Goal: Information Seeking & Learning: Learn about a topic

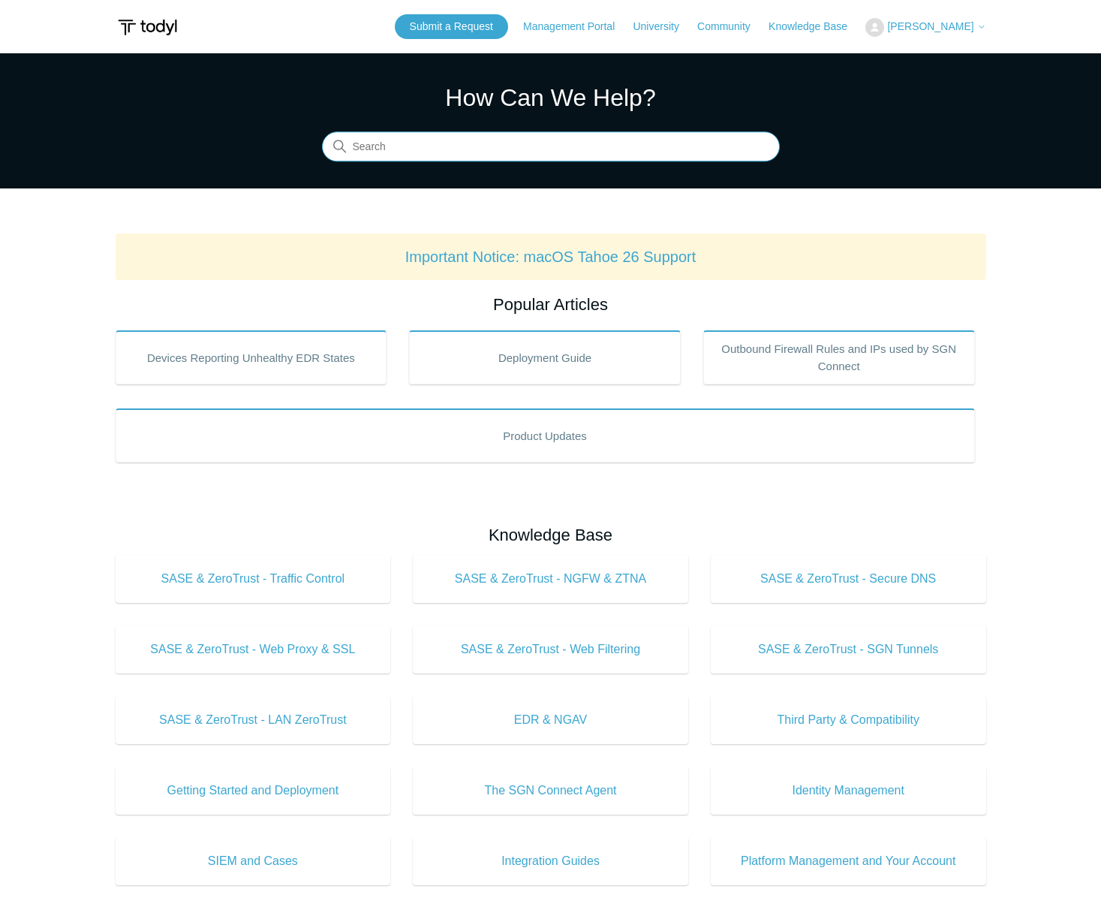
click at [432, 152] on input "Search" at bounding box center [551, 147] width 458 height 30
type input "sase trouble shoooting mac"
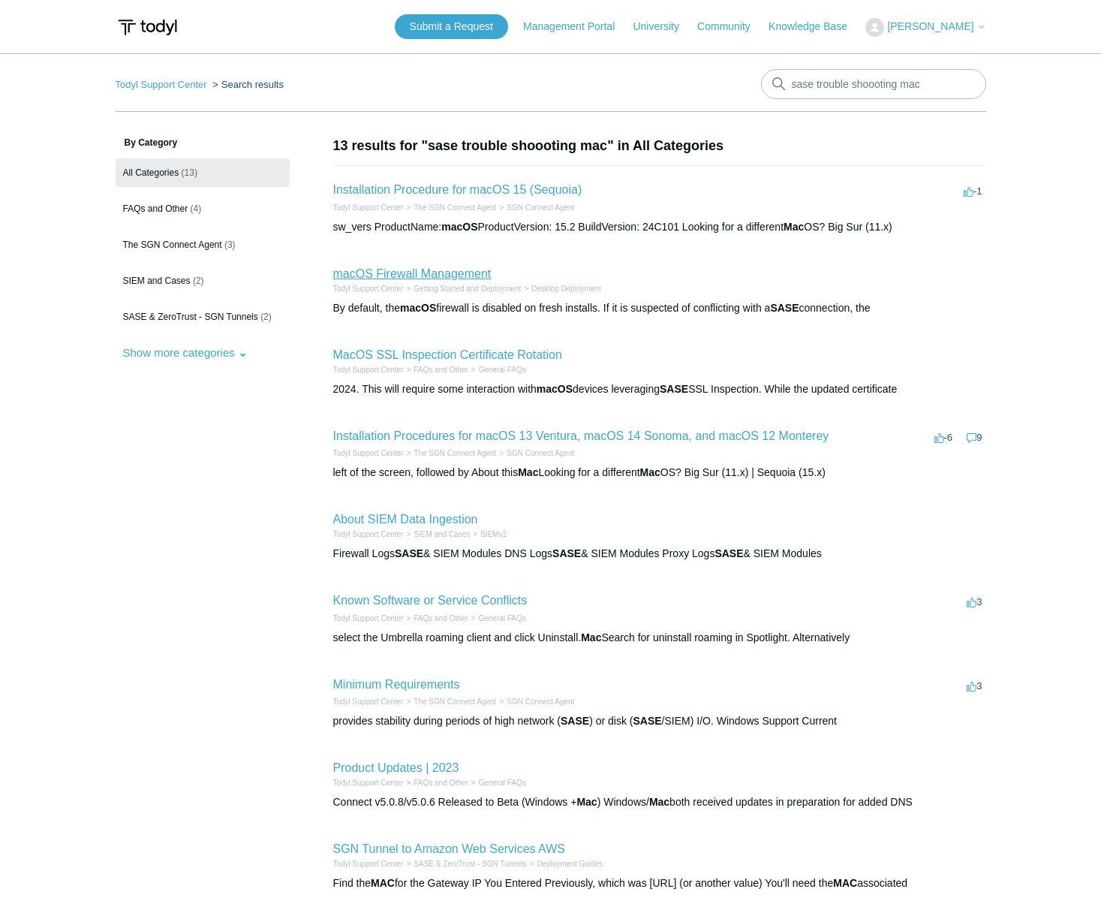
click at [393, 279] on link "macOS Firewall Management" at bounding box center [412, 273] width 158 height 13
click at [418, 278] on link "macOS Firewall Management" at bounding box center [412, 273] width 158 height 13
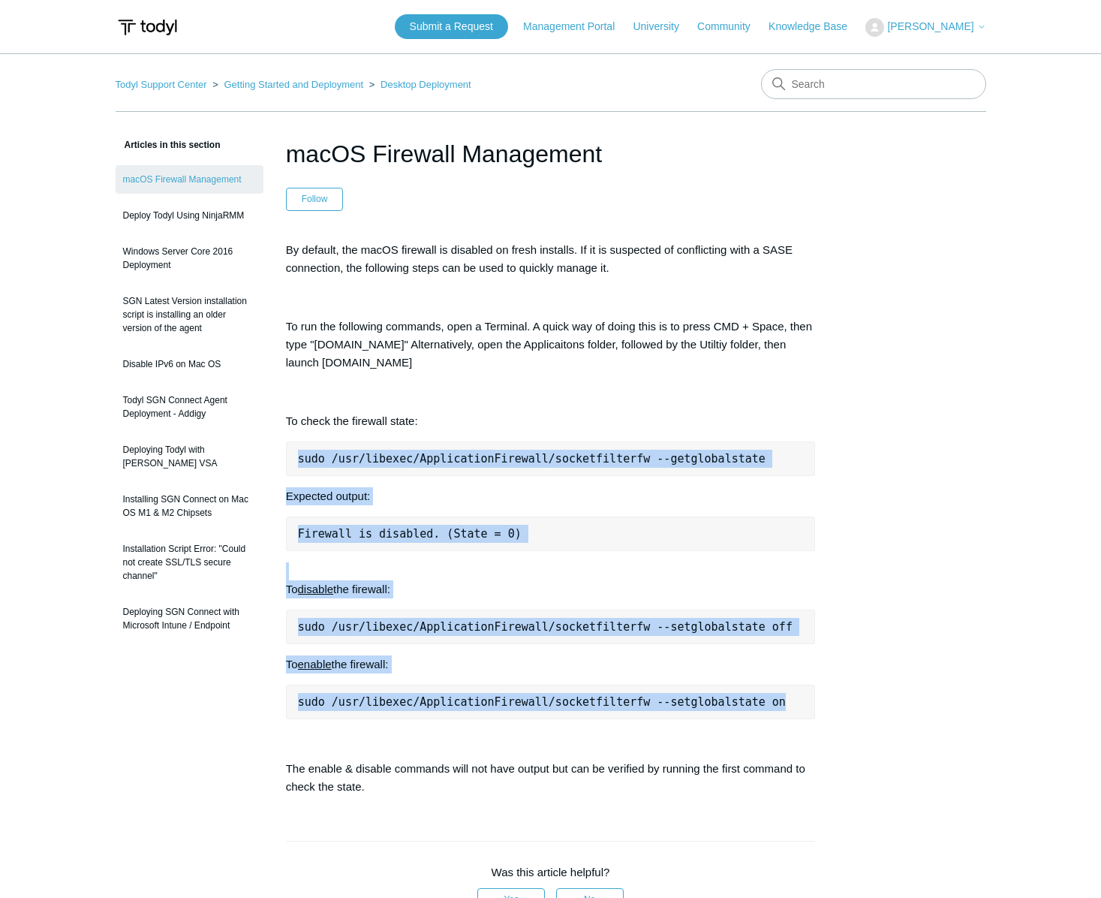
drag, startPoint x: 298, startPoint y: 459, endPoint x: 811, endPoint y: 706, distance: 568.8
click at [811, 706] on div "By default, the macOS firewall is disabled on fresh installs. If it is suspecte…" at bounding box center [551, 518] width 530 height 555
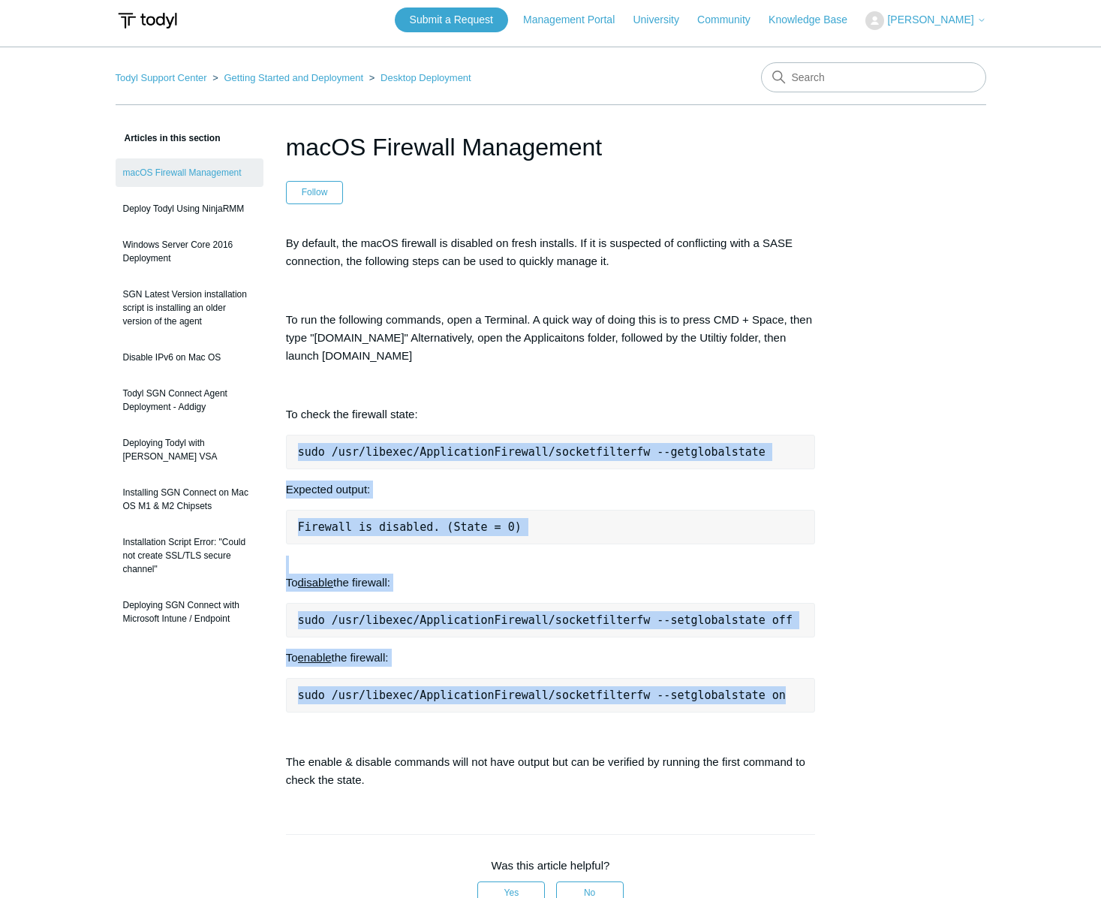
copy div "sudo /usr/libexec/ApplicationFirewall/socketfilterfw --getglobalstate Expected …"
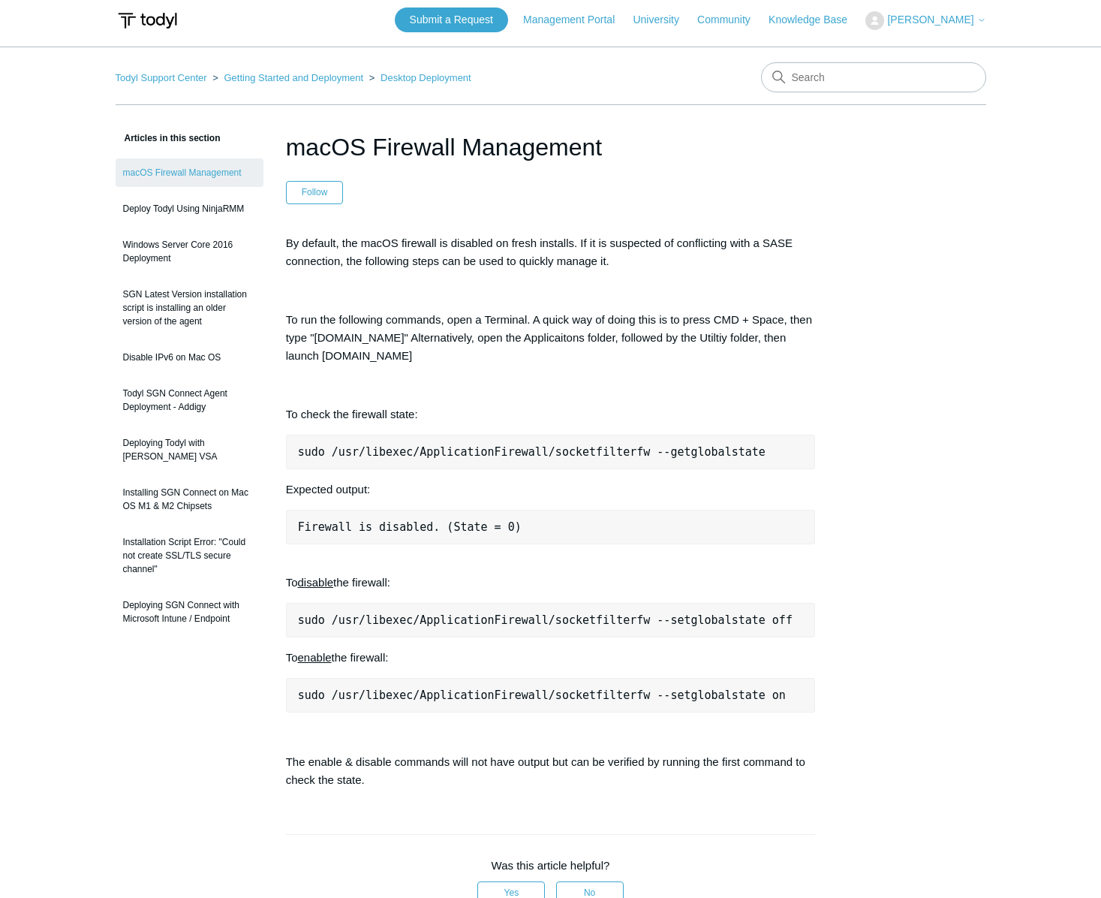
click at [300, 243] on p "By default, the macOS firewall is disabled on fresh installs. If it is suspecte…" at bounding box center [551, 252] width 530 height 36
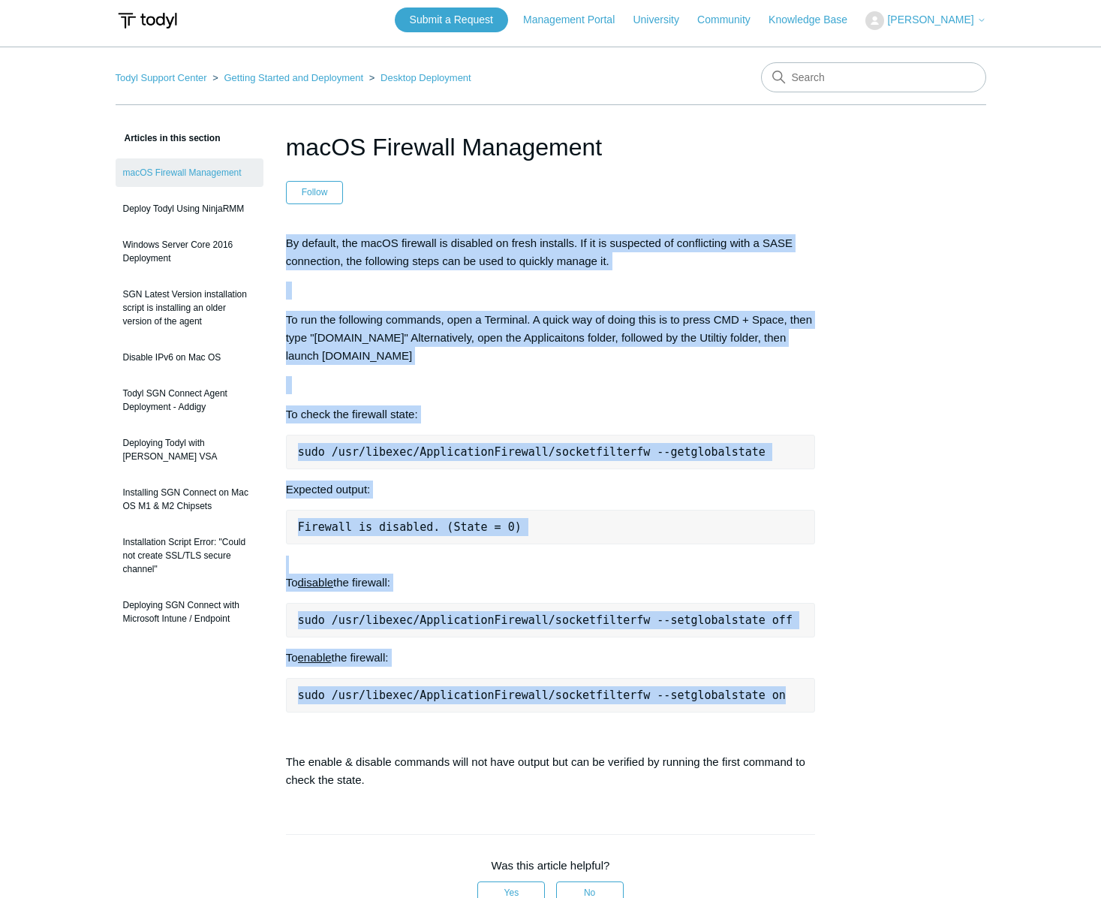
drag, startPoint x: 287, startPoint y: 244, endPoint x: 831, endPoint y: 701, distance: 710.8
click at [831, 701] on article "macOS Firewall Management Follow Not yet followed by anyone By default, the mac…" at bounding box center [550, 723] width 575 height 1188
copy div "By default, the macOS firewall is disabled on fresh installs. If it is suspecte…"
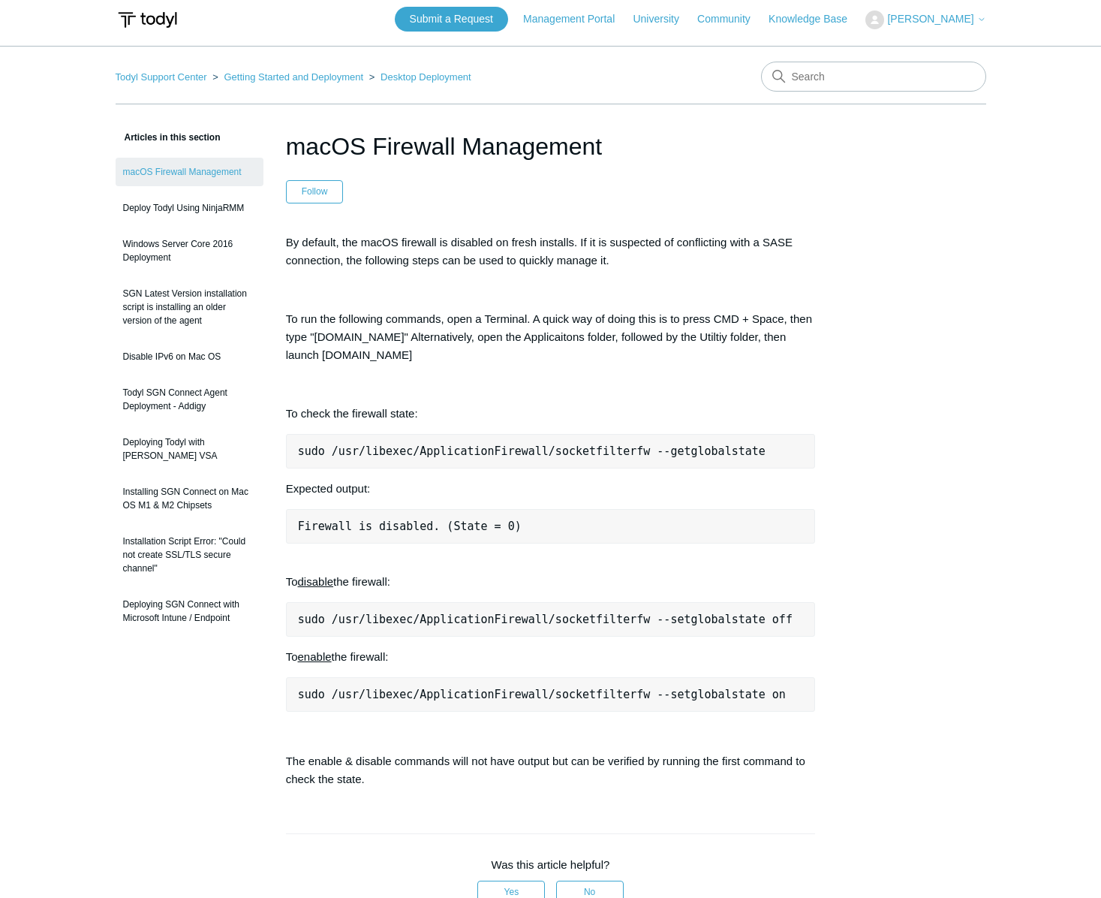
click at [585, 168] on header "macOS Firewall Management Follow Not yet followed by anyone" at bounding box center [551, 165] width 530 height 75
click at [146, 477] on link "Installing SGN Connect on Mac OS M1 & M2 Chipsets" at bounding box center [190, 498] width 148 height 42
